Goal: Transaction & Acquisition: Obtain resource

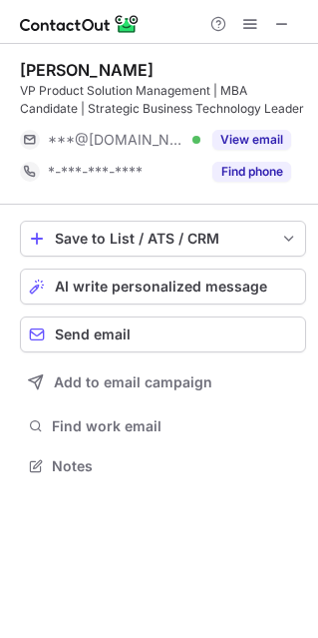
scroll to position [451, 318]
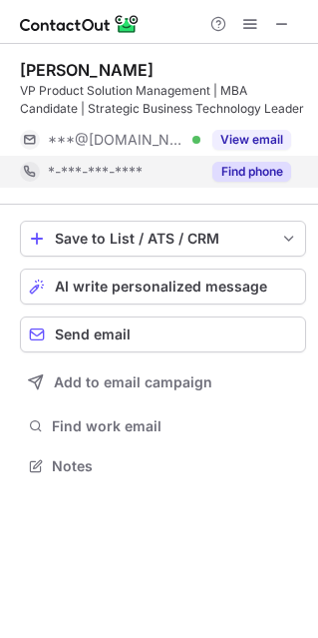
click at [239, 170] on button "Find phone" at bounding box center [252, 172] width 79 height 20
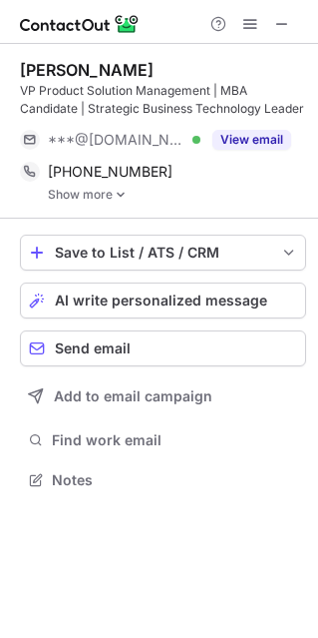
scroll to position [465, 318]
click at [289, 25] on span at bounding box center [282, 24] width 16 height 16
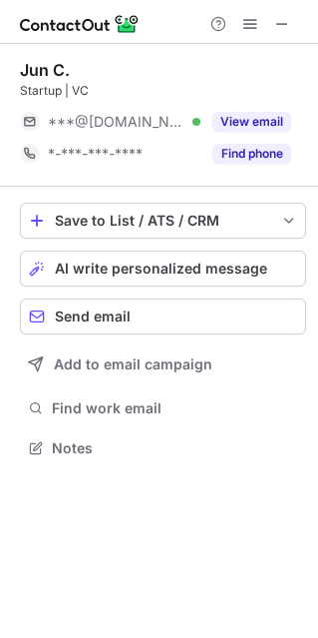
scroll to position [10, 10]
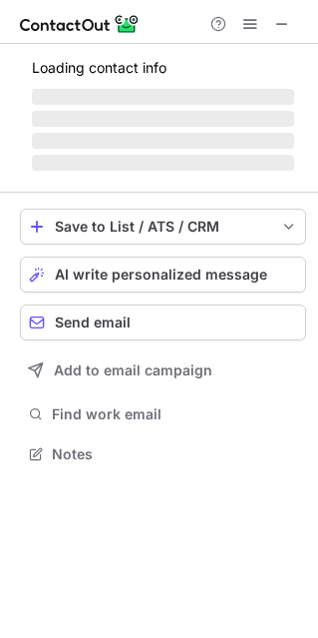
scroll to position [451, 318]
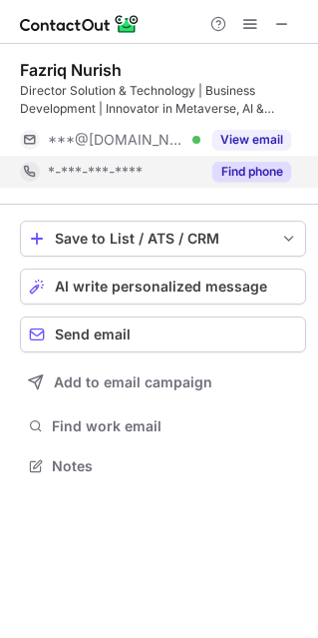
click at [262, 172] on button "Find phone" at bounding box center [252, 172] width 79 height 20
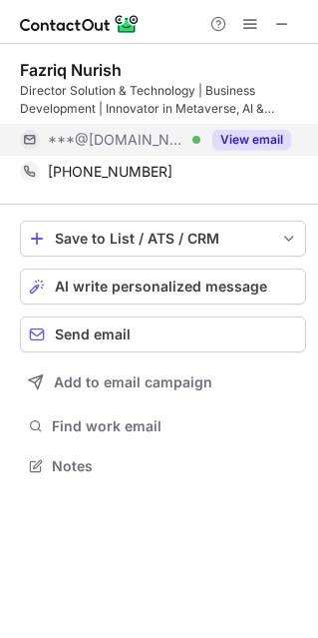
click at [239, 142] on button "View email" at bounding box center [252, 140] width 79 height 20
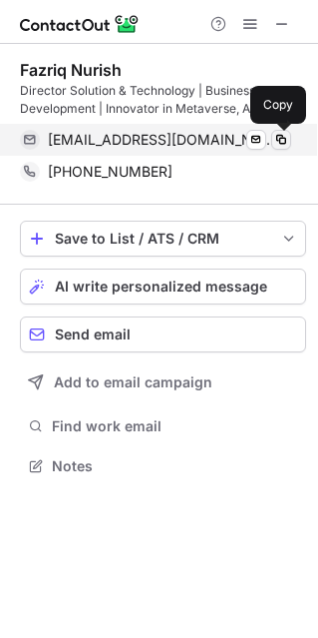
click at [278, 142] on span at bounding box center [281, 140] width 16 height 16
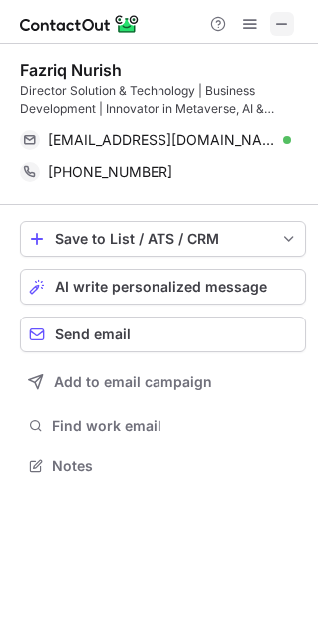
click at [288, 28] on span at bounding box center [282, 24] width 16 height 16
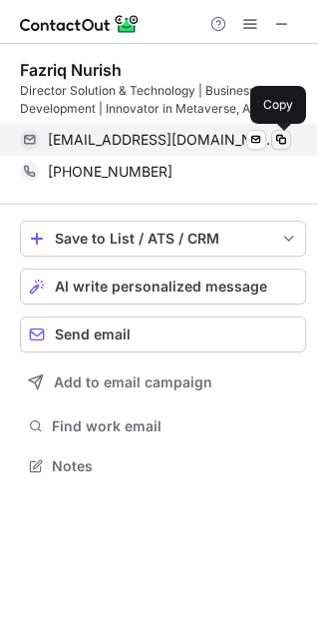
click at [281, 140] on span at bounding box center [281, 140] width 16 height 16
